Goal: Information Seeking & Learning: Find specific page/section

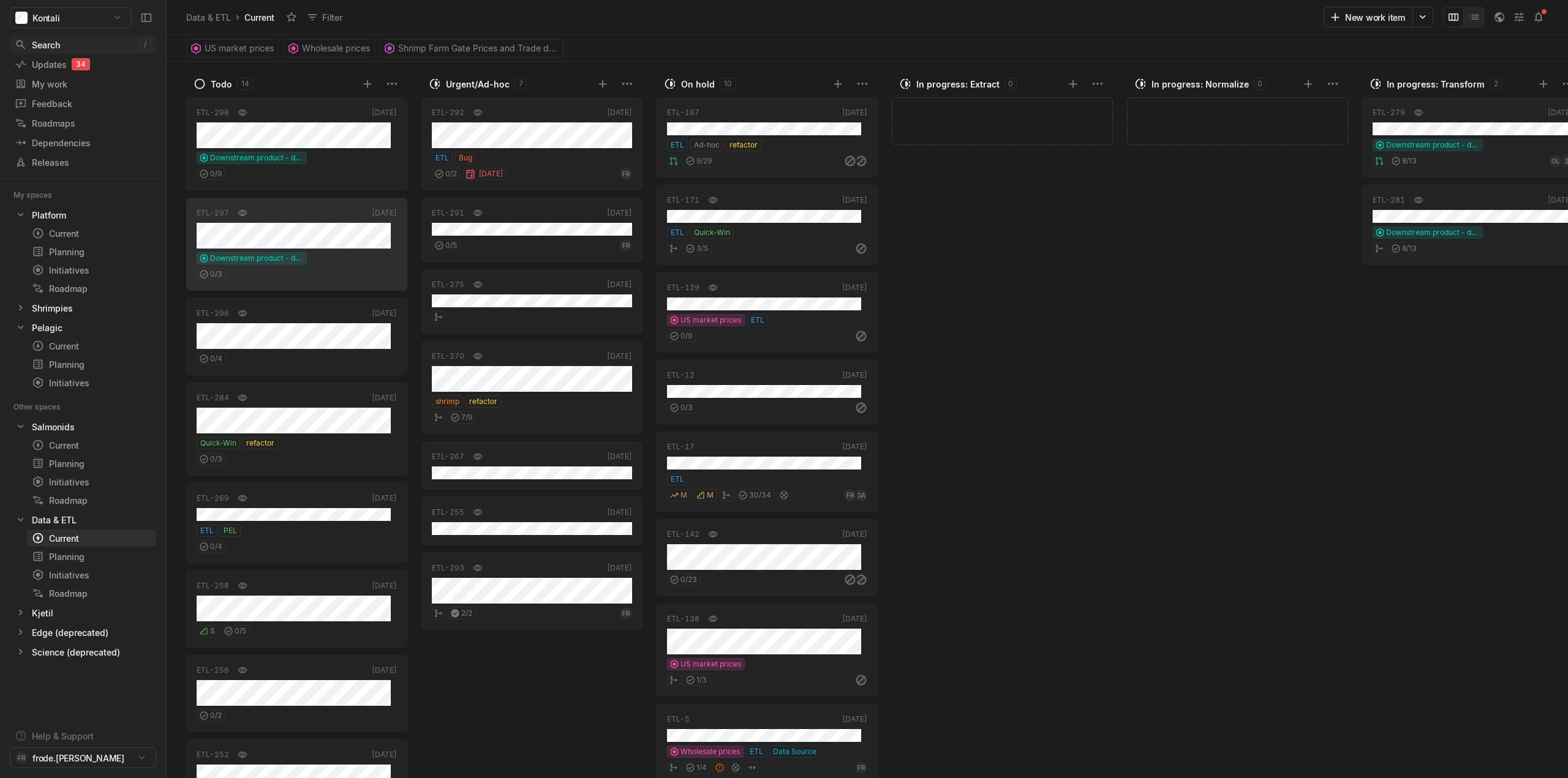
click at [67, 41] on div "Search" at bounding box center [77, 45] width 124 height 13
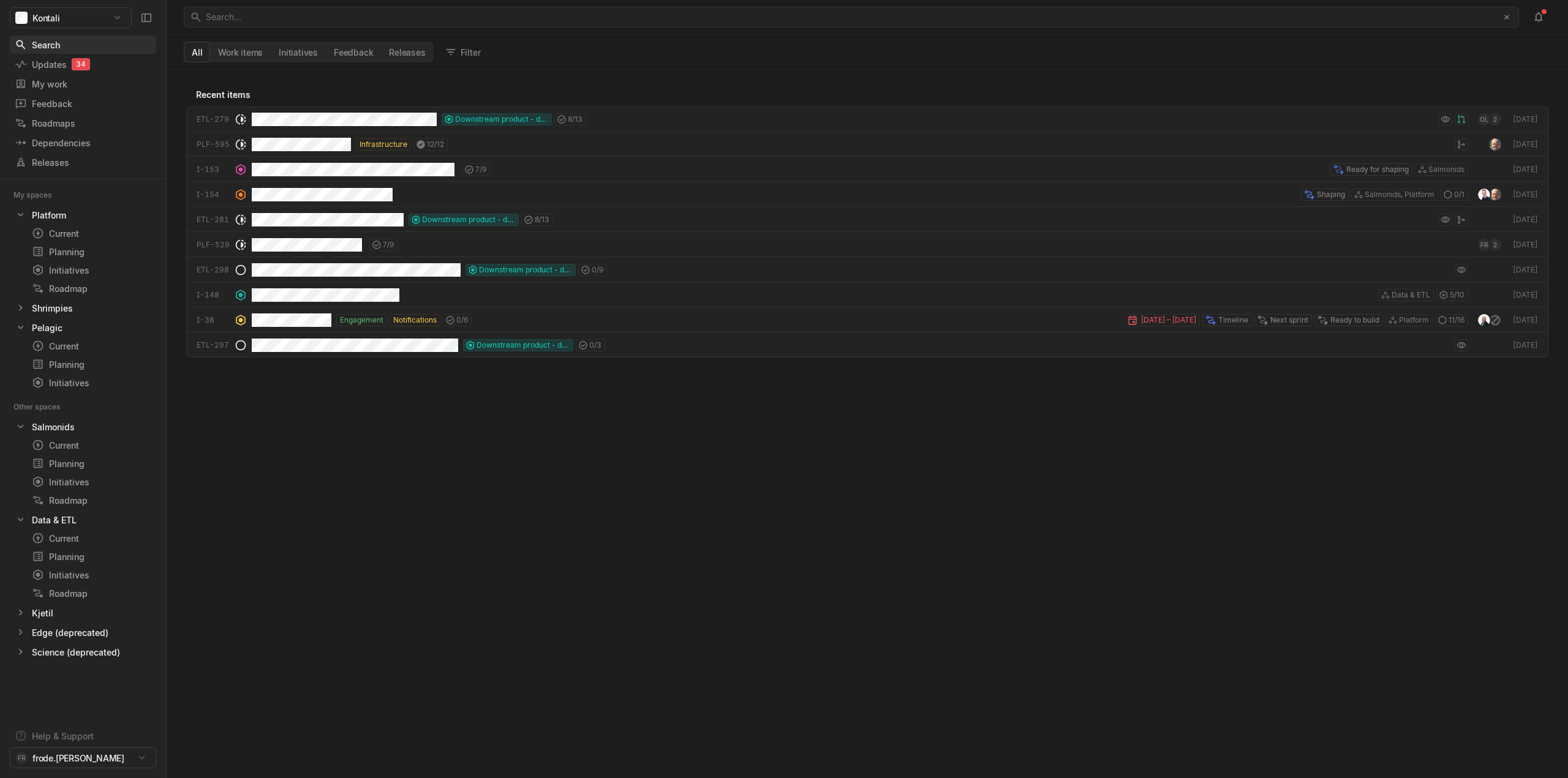
scroll to position [702, 1396]
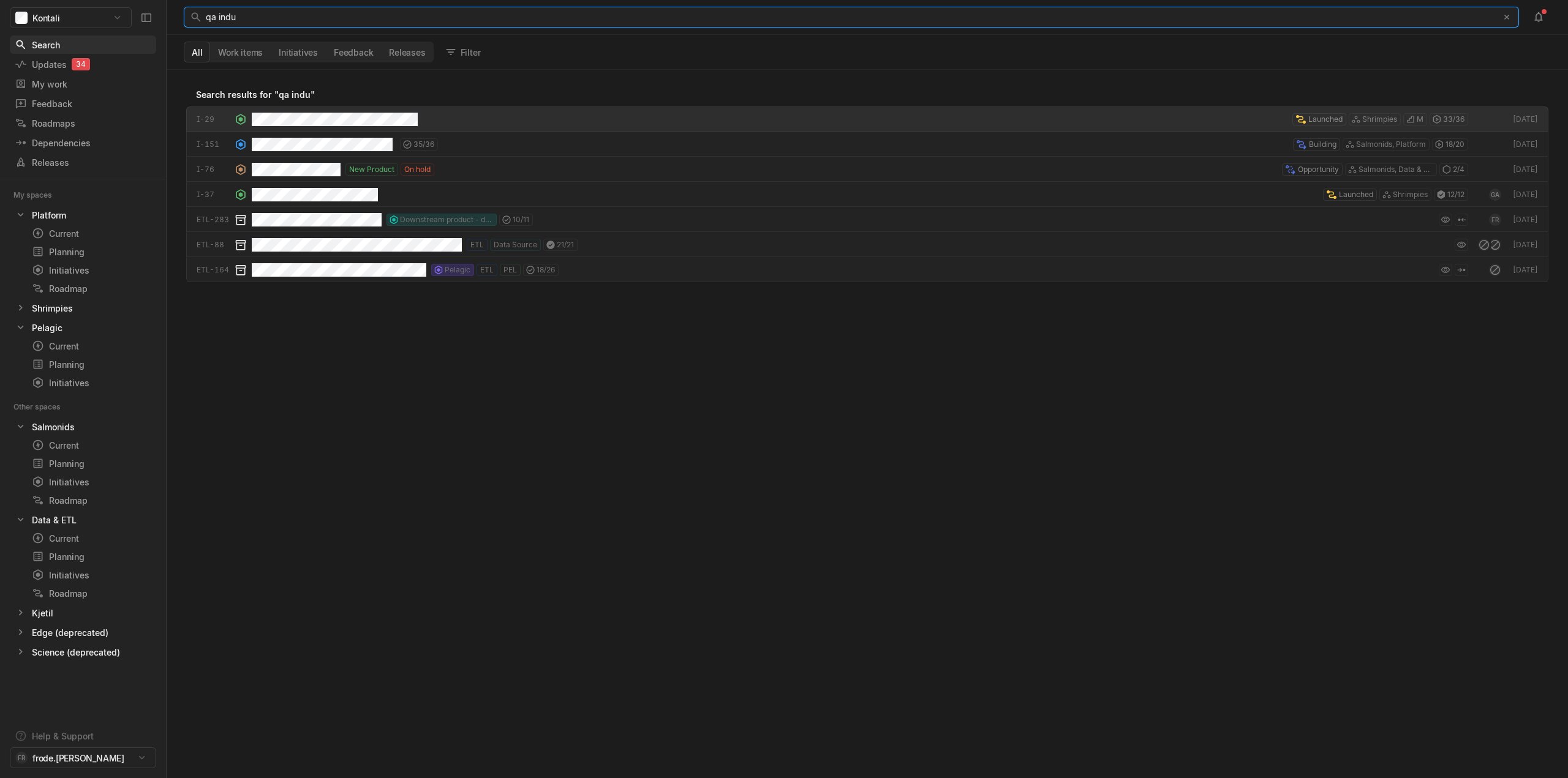
click at [274, 15] on div "qa indu" at bounding box center [848, 17] width 1285 height 19
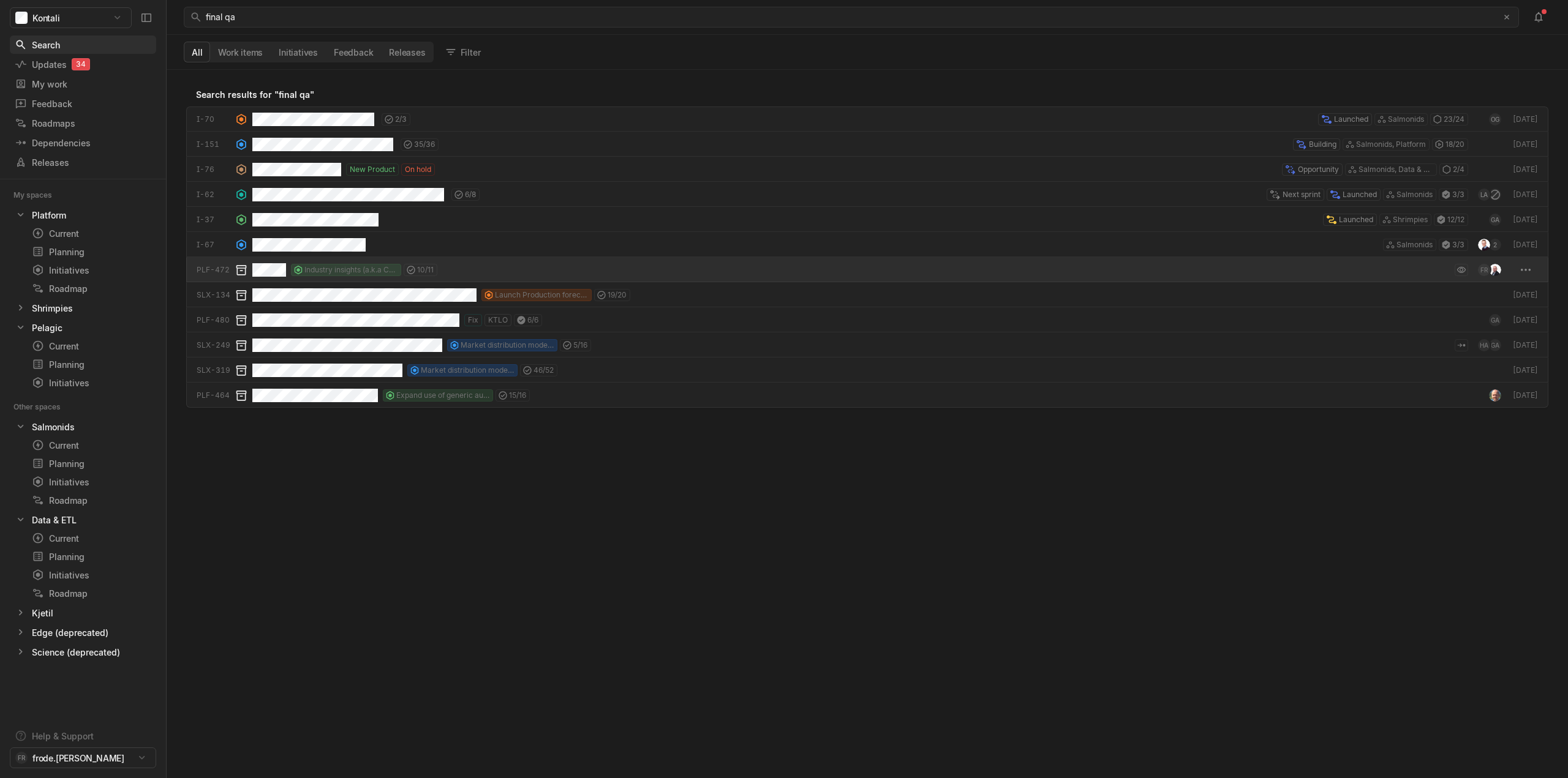
click at [489, 271] on div "Industry insights (a.k.a Corporate intel) 10 / 11" at bounding box center [860, 269] width 1216 height 25
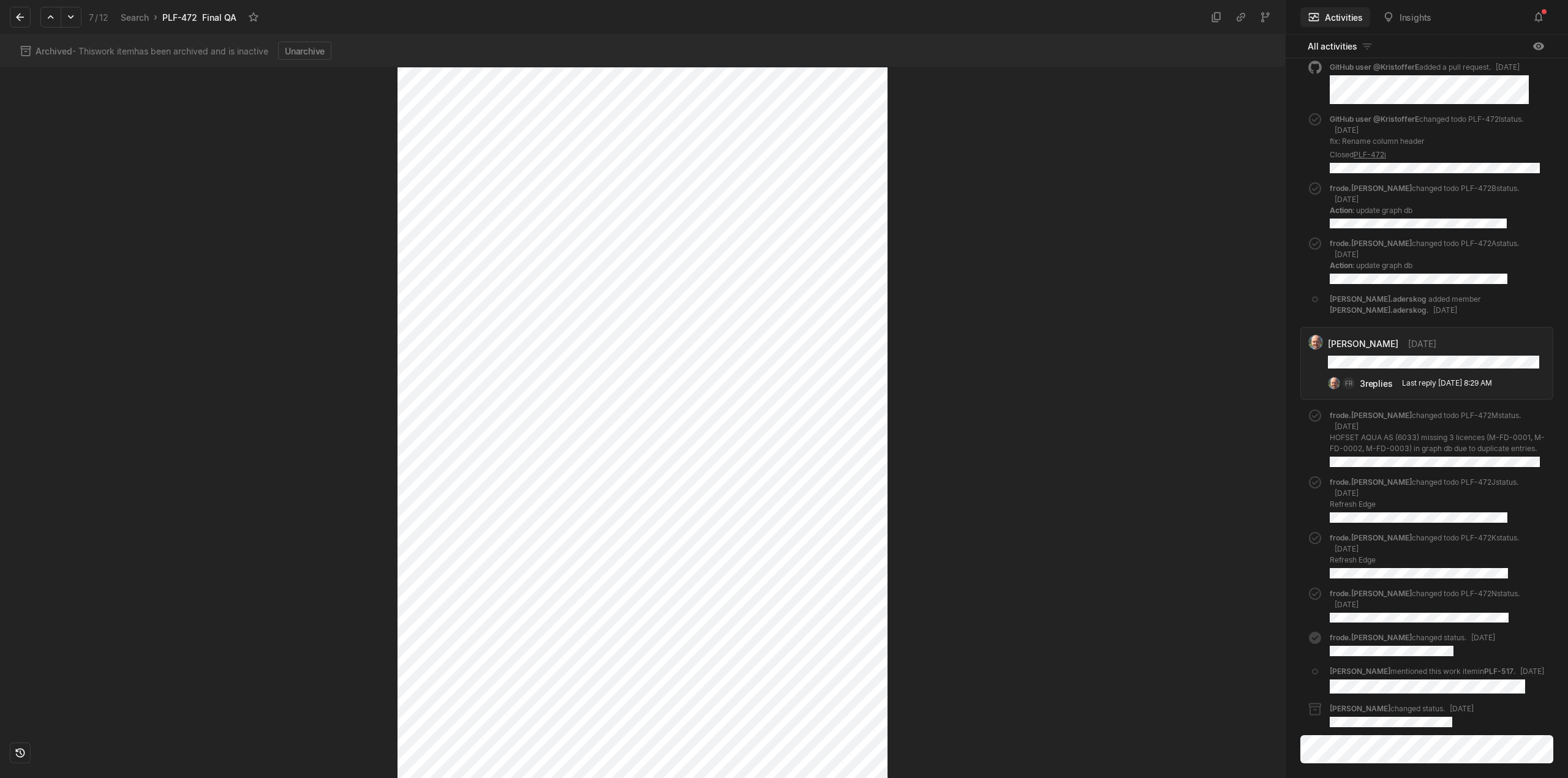
scroll to position [245, 0]
